Goal: Task Accomplishment & Management: Manage account settings

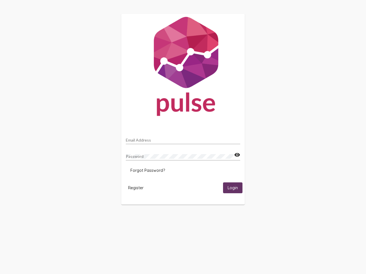
click at [183, 139] on input "Email Address" at bounding box center [183, 140] width 114 height 5
click at [237, 155] on mat-icon "visibility" at bounding box center [237, 155] width 6 height 7
click at [148, 171] on span "Forgot Password?" at bounding box center [147, 170] width 35 height 5
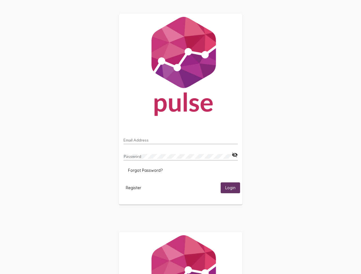
click at [136, 188] on html "Email Address Password visibility_off Forgot Password? Register Login" at bounding box center [180, 185] width 361 height 370
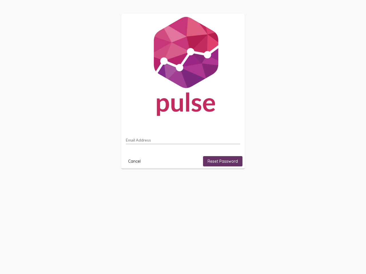
click at [233, 183] on html "Email Address Cancel Reset Password" at bounding box center [183, 91] width 366 height 183
